Goal: Task Accomplishment & Management: Use online tool/utility

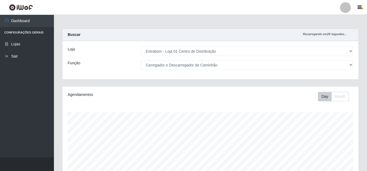
select select "435"
select select "11"
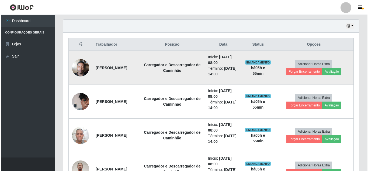
scroll to position [216, 0]
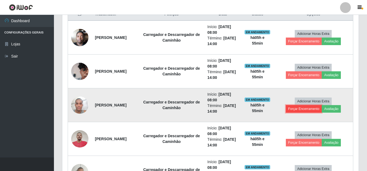
click at [311, 108] on button "Forçar Encerramento" at bounding box center [304, 109] width 36 height 8
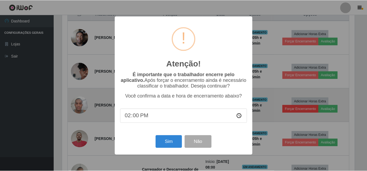
scroll to position [112, 294]
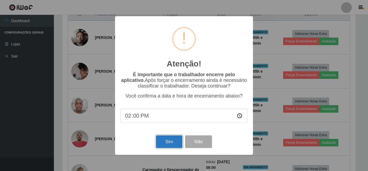
click at [167, 142] on button "Sim" at bounding box center [169, 141] width 26 height 13
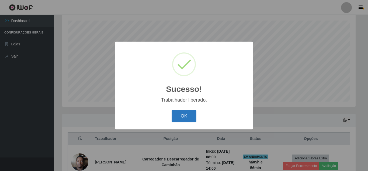
click at [191, 115] on button "OK" at bounding box center [184, 116] width 25 height 13
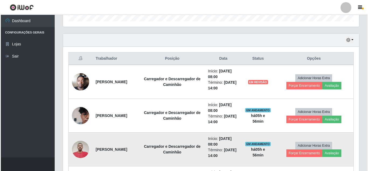
scroll to position [199, 0]
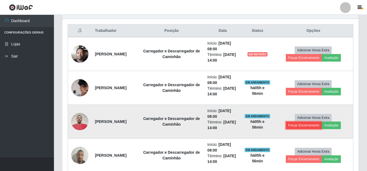
click at [301, 125] on button "Forçar Encerramento" at bounding box center [304, 125] width 36 height 8
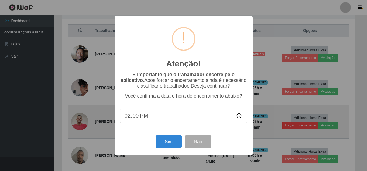
scroll to position [112, 294]
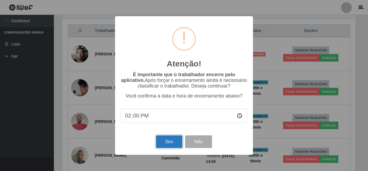
click at [166, 144] on button "Sim" at bounding box center [169, 141] width 26 height 13
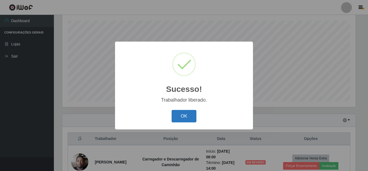
click at [185, 115] on button "OK" at bounding box center [184, 116] width 25 height 13
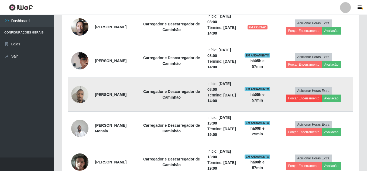
scroll to position [199, 0]
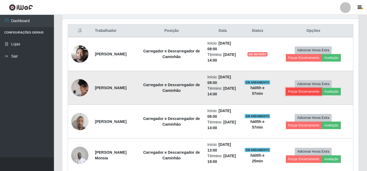
click at [308, 92] on button "Forçar Encerramento" at bounding box center [304, 92] width 36 height 8
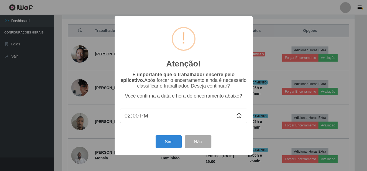
scroll to position [112, 294]
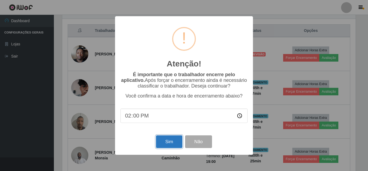
click at [168, 141] on button "Sim" at bounding box center [169, 141] width 26 height 13
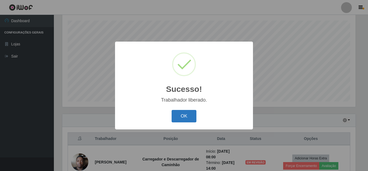
click at [188, 118] on button "OK" at bounding box center [184, 116] width 25 height 13
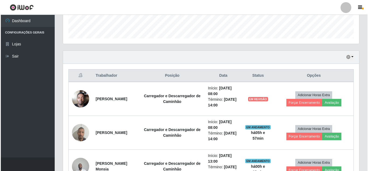
scroll to position [172, 0]
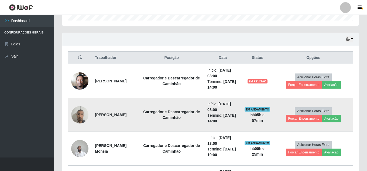
click at [81, 114] on img at bounding box center [79, 114] width 17 height 23
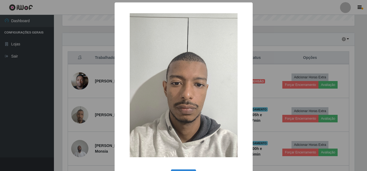
scroll to position [112, 294]
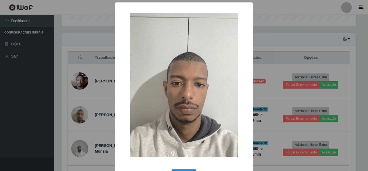
click at [283, 20] on div "× OK Cancel" at bounding box center [184, 85] width 368 height 171
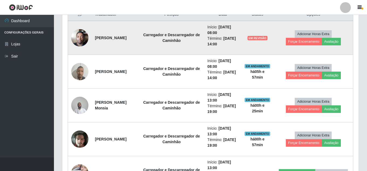
scroll to position [206, 0]
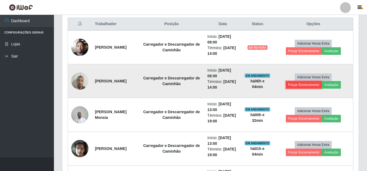
click at [307, 84] on button "Forçar Encerramento" at bounding box center [304, 85] width 36 height 8
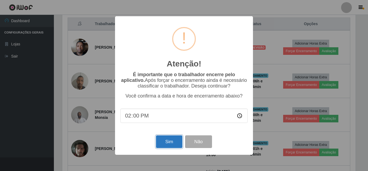
click at [166, 144] on button "Sim" at bounding box center [169, 141] width 26 height 13
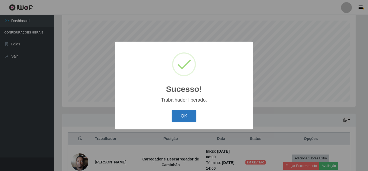
click at [184, 115] on button "OK" at bounding box center [184, 116] width 25 height 13
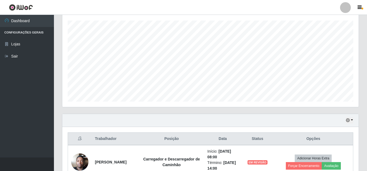
scroll to position [199, 0]
